Goal: Check status: Check status

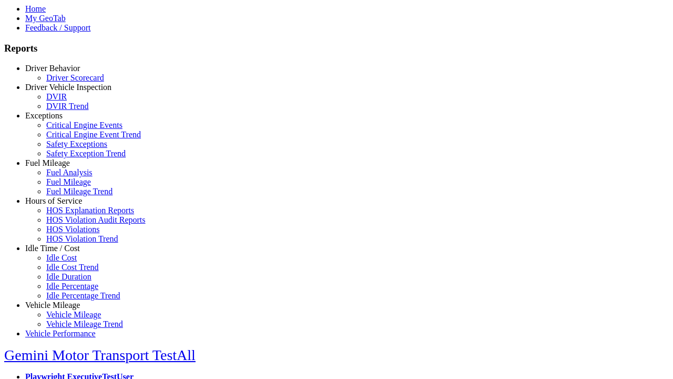
click at [60, 205] on link "Hours of Service" at bounding box center [53, 200] width 57 height 9
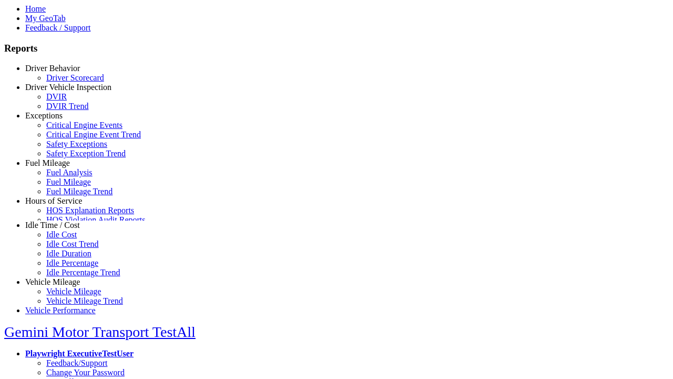
click at [68, 215] on link "HOS Explanation Reports" at bounding box center [90, 210] width 88 height 9
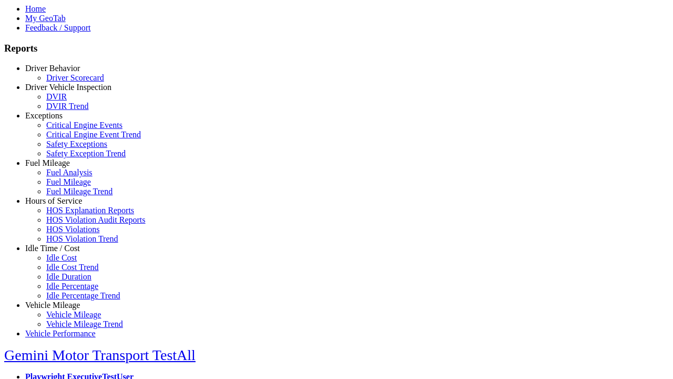
type input "**********"
type input "*********"
